Goal: Task Accomplishment & Management: Complete application form

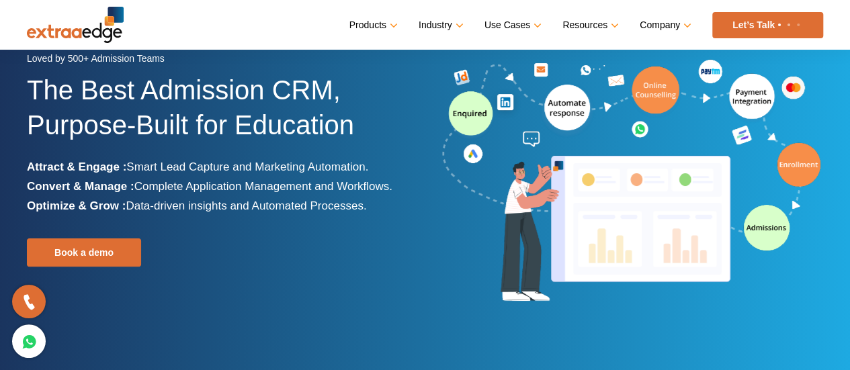
scroll to position [85, 0]
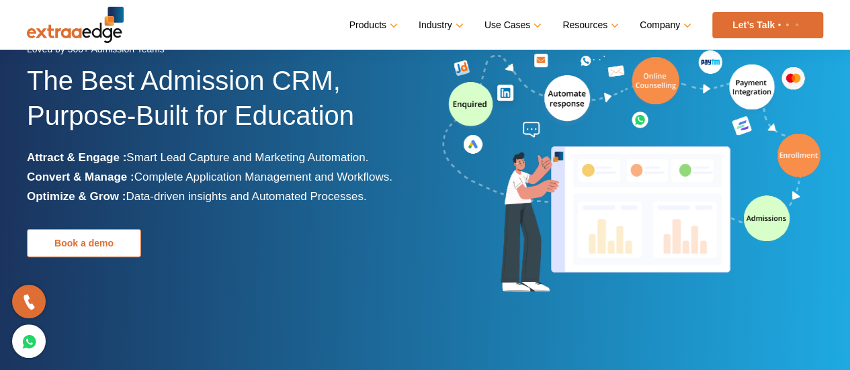
click at [93, 240] on link "Book a demo" at bounding box center [84, 243] width 114 height 28
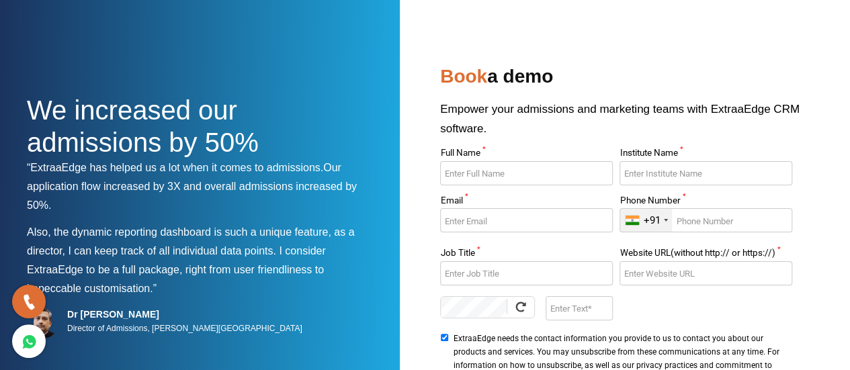
click at [468, 175] on input "Full Name *" at bounding box center [526, 173] width 172 height 24
type input "A"
click at [486, 174] on input "Sidharth" at bounding box center [526, 173] width 172 height 24
type input "Sidharth Chandran"
type input "Aimer Business School"
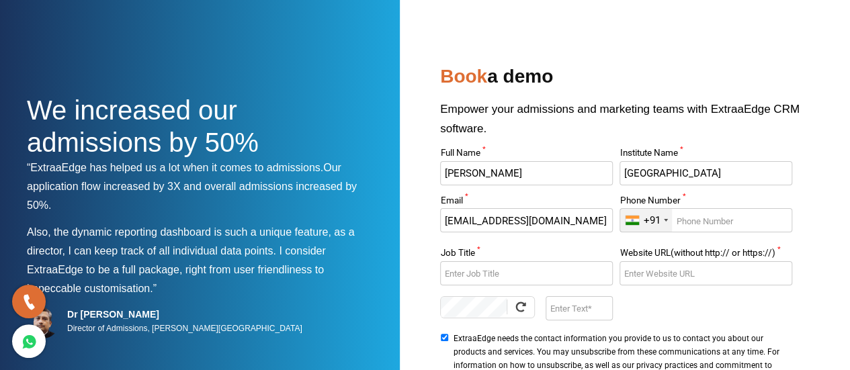
type input "admissions@aimerbschool.com"
click at [725, 221] on input "Phone Number *" at bounding box center [706, 220] width 172 height 24
type input "9188406724"
click at [499, 278] on input "Job Title *" at bounding box center [526, 273] width 172 height 24
type input "Associated Vice President"
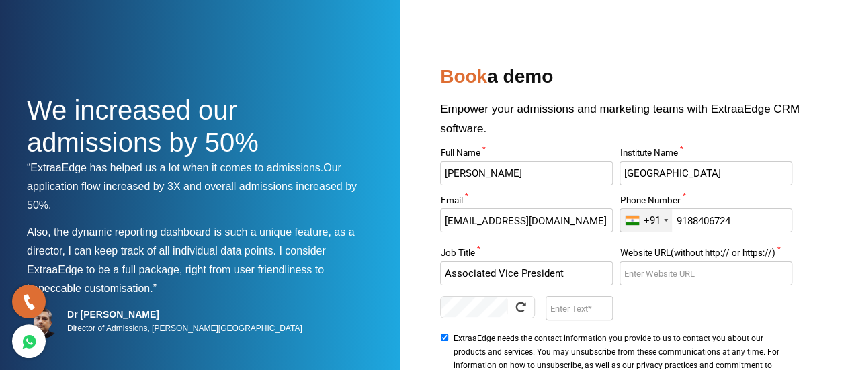
click at [691, 267] on input "Website URL(without http:// or https://) *" at bounding box center [706, 273] width 172 height 24
click at [664, 273] on input "Website URL(without http:// or https://) *" at bounding box center [706, 273] width 172 height 24
paste input "aimerbschool.com/"
type input "aimerbschool.com"
click at [577, 304] on input "Enter Text" at bounding box center [579, 308] width 67 height 24
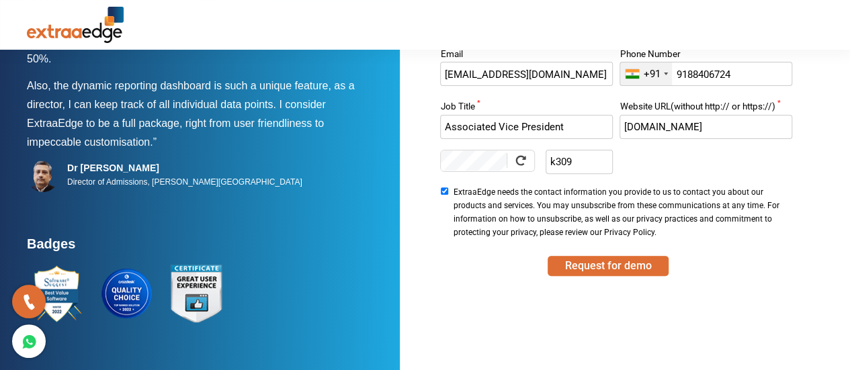
scroll to position [155, 0]
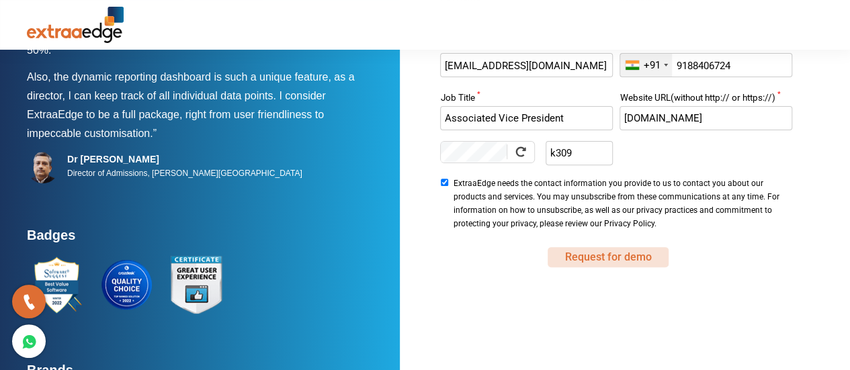
type input "k309"
click at [609, 253] on button "Request for demo" at bounding box center [608, 257] width 121 height 20
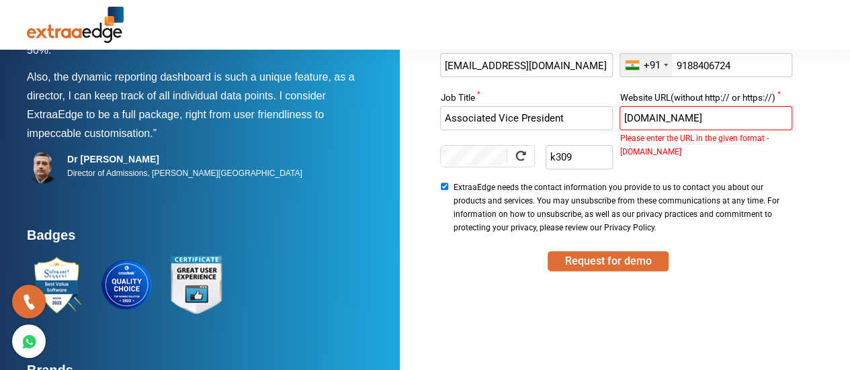
click at [624, 118] on input "aimerbschool.com" at bounding box center [706, 118] width 172 height 24
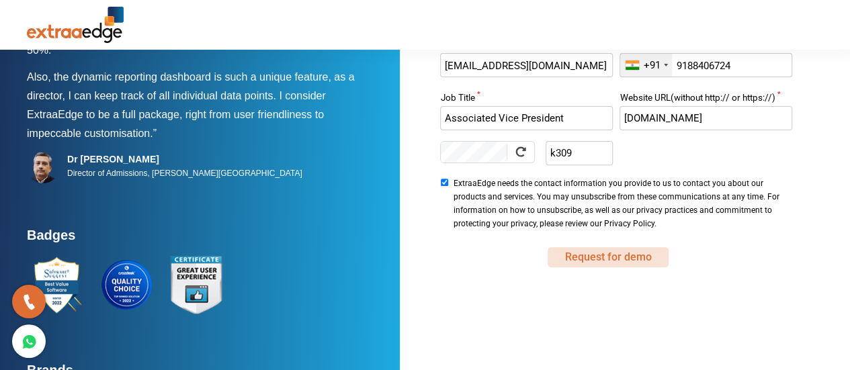
type input "www.aimerbschool.com"
click at [602, 255] on button "Request for demo" at bounding box center [608, 257] width 121 height 20
